Goal: Transaction & Acquisition: Purchase product/service

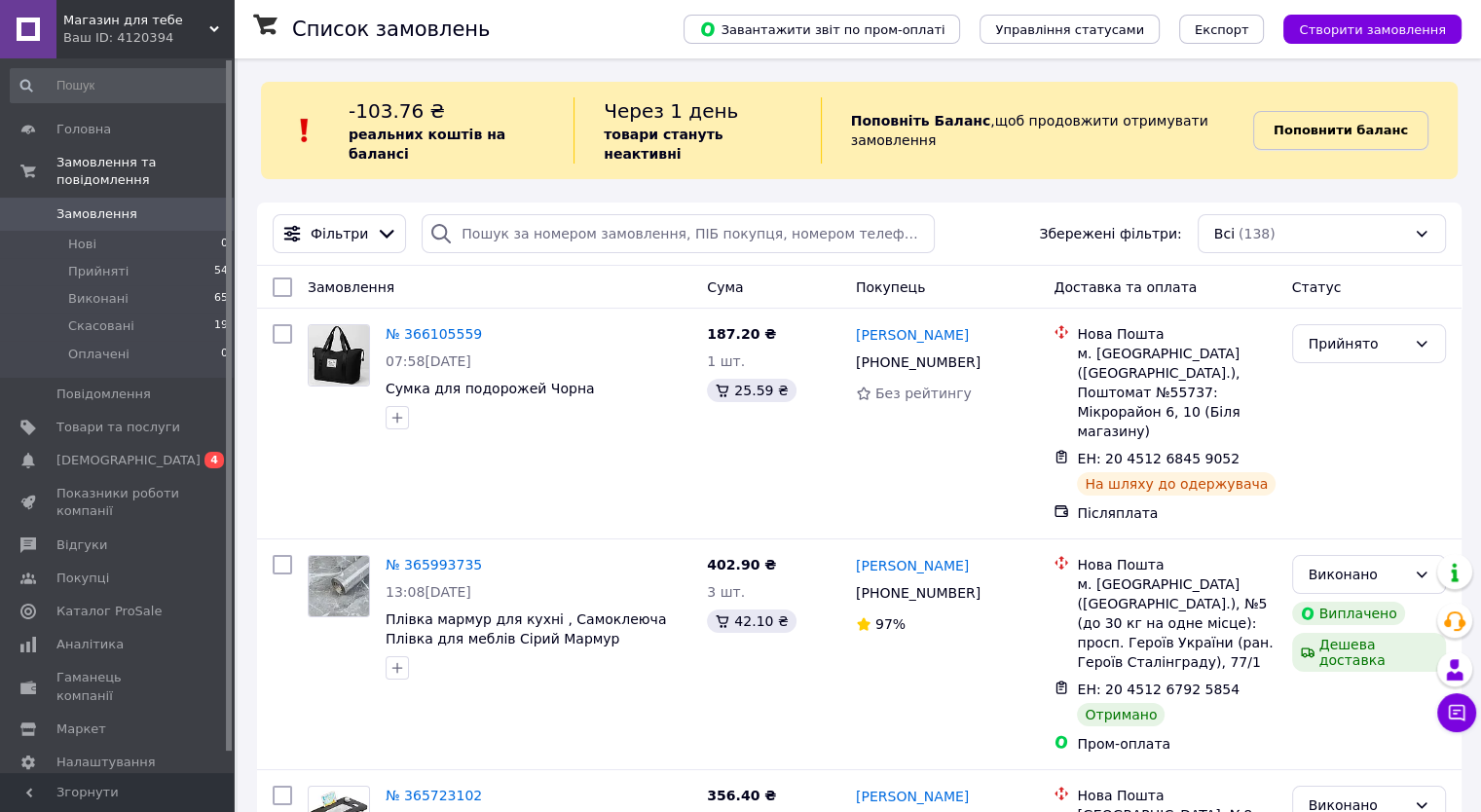
click at [1314, 123] on b "Поповнити баланс" at bounding box center [1341, 130] width 135 height 15
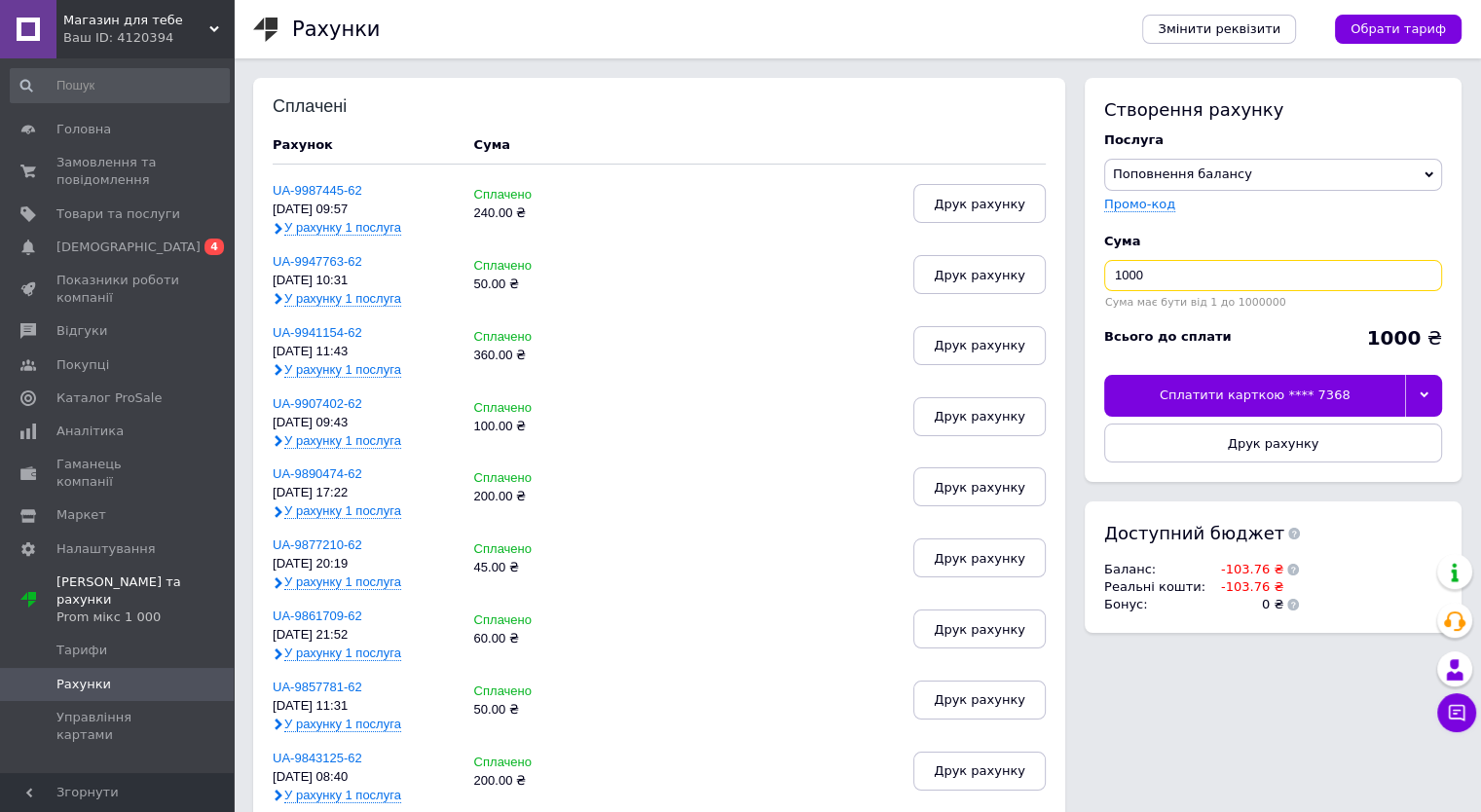
click at [1203, 277] on input "1000" at bounding box center [1273, 275] width 338 height 31
type input "1"
type input "200"
click at [1316, 410] on div "Сплатити карткою **** 7368" at bounding box center [1255, 395] width 301 height 41
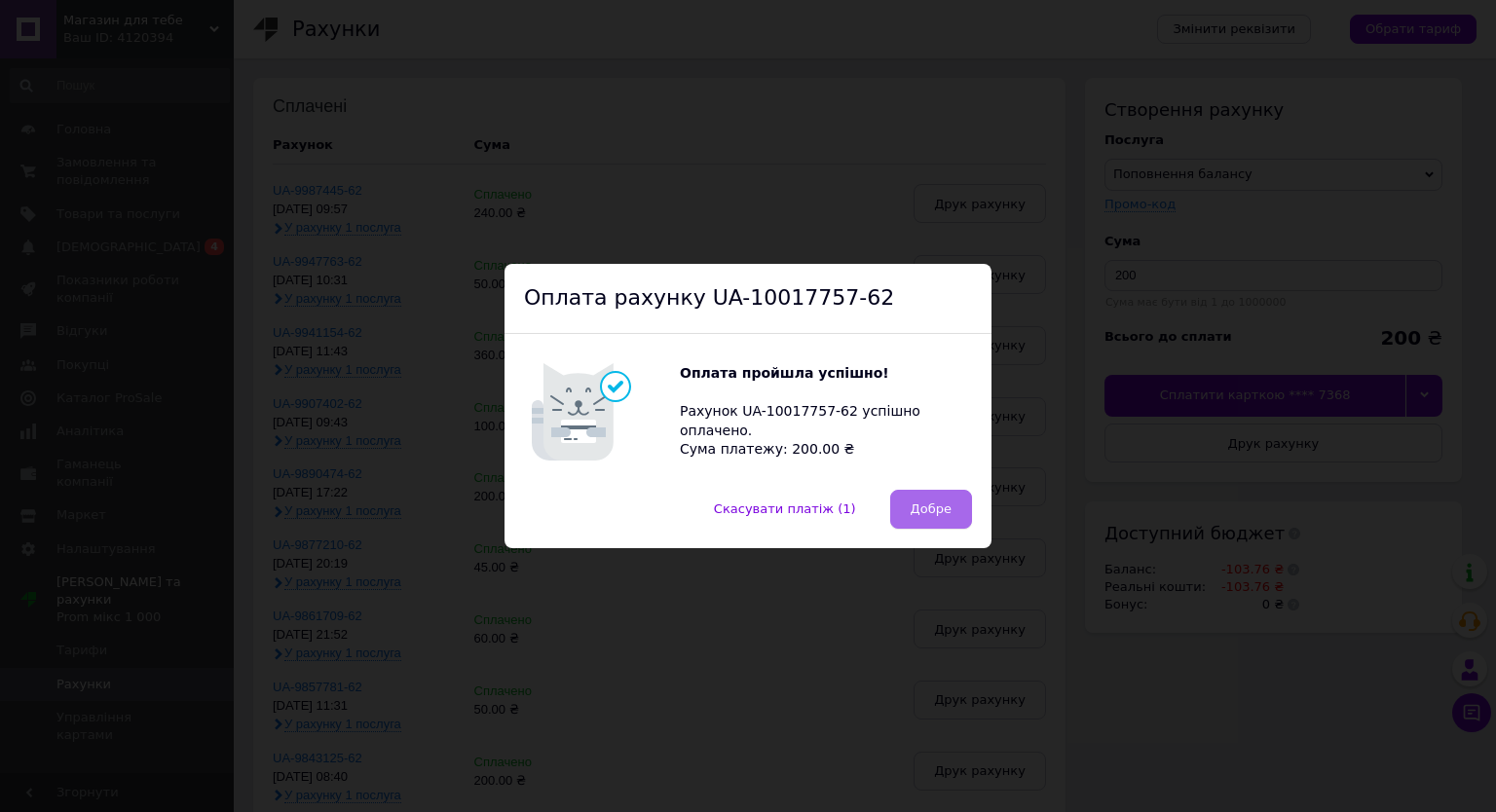
click at [904, 521] on button "Добре" at bounding box center [932, 509] width 82 height 39
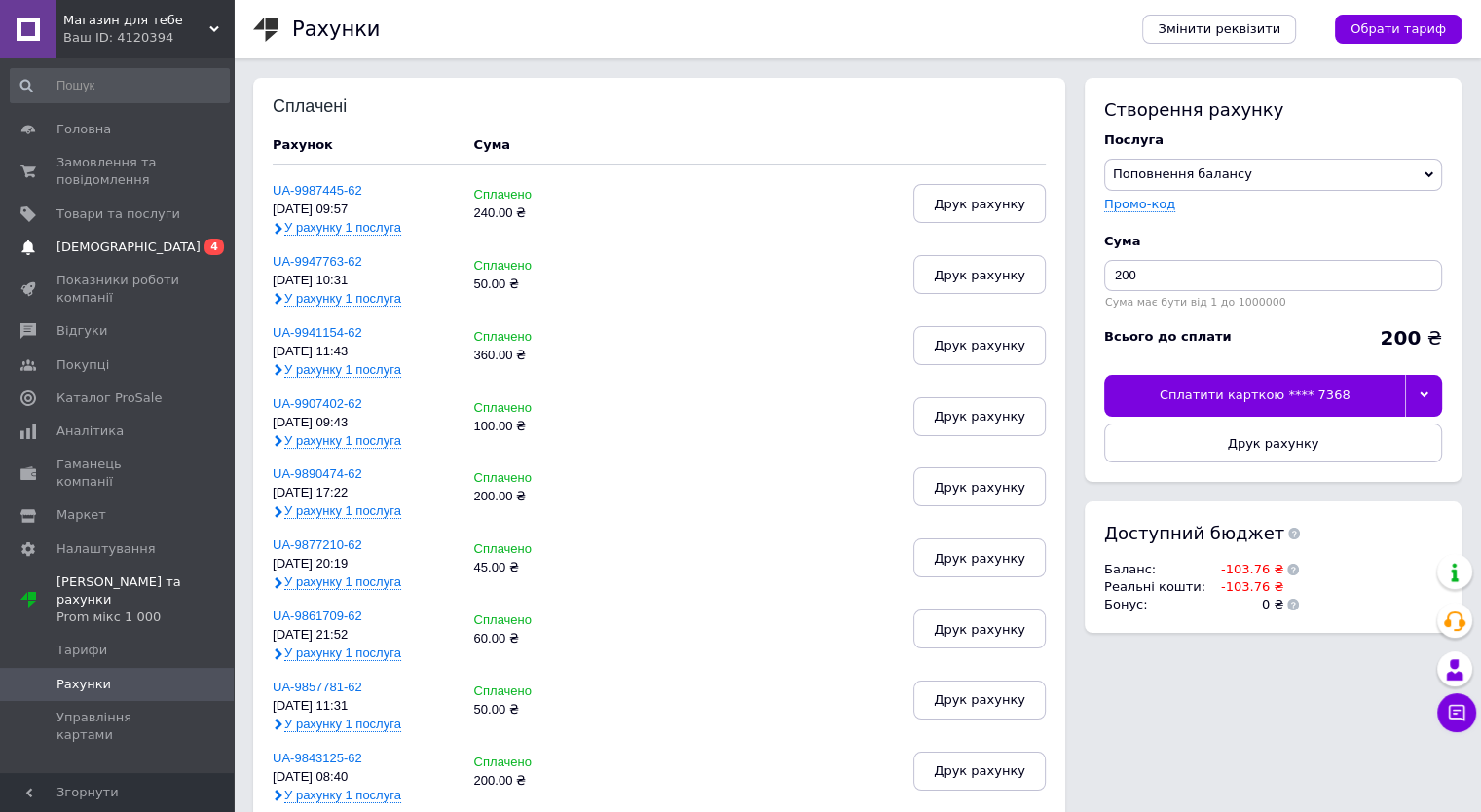
click at [77, 230] on link "[DEMOGRAPHIC_DATA] 0 4" at bounding box center [119, 247] width 239 height 33
